Goal: Transaction & Acquisition: Purchase product/service

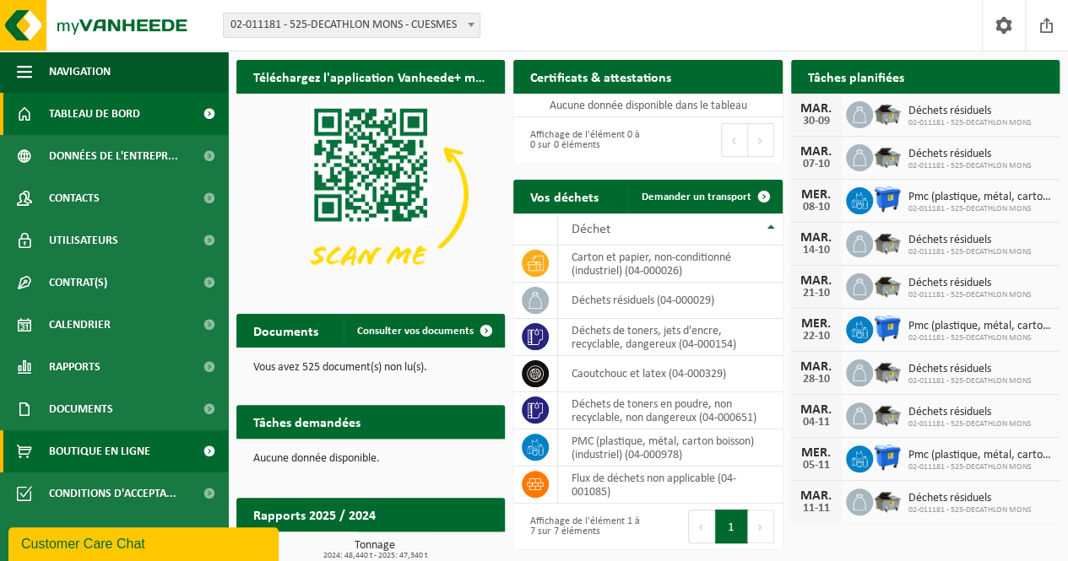
click at [115, 442] on span "Boutique en ligne" at bounding box center [99, 452] width 101 height 42
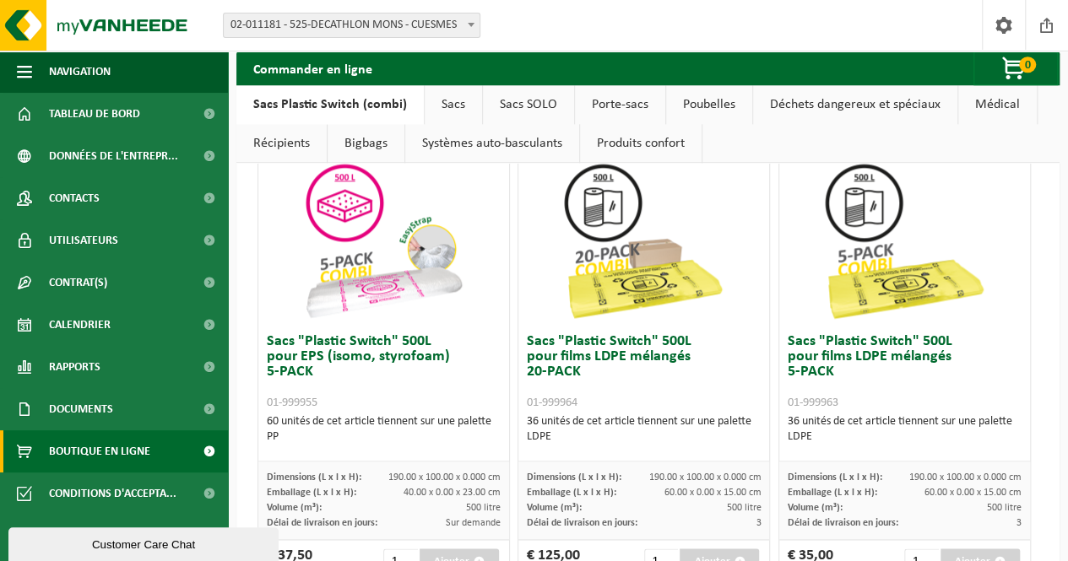
scroll to position [917, 0]
